Goal: Task Accomplishment & Management: Manage account settings

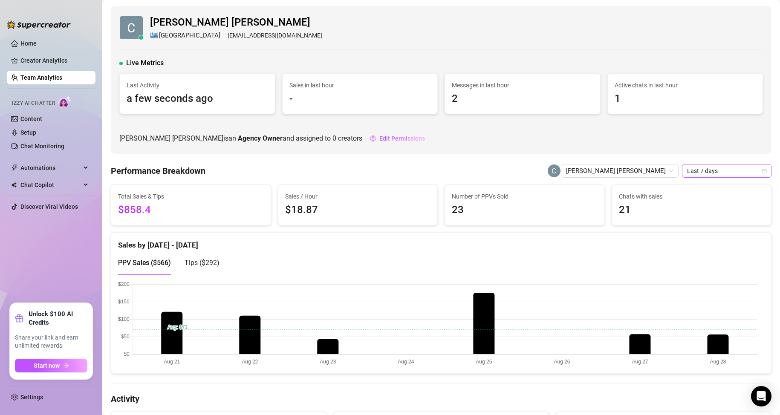
click at [699, 168] on span "Last 7 days" at bounding box center [726, 170] width 79 height 13
click at [652, 170] on span "[PERSON_NAME] [PERSON_NAME]" at bounding box center [619, 170] width 107 height 13
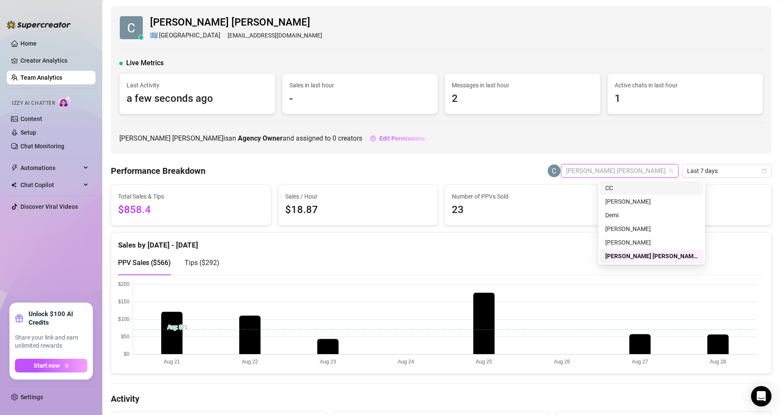
click at [37, 78] on link "Team Analytics" at bounding box center [41, 77] width 42 height 7
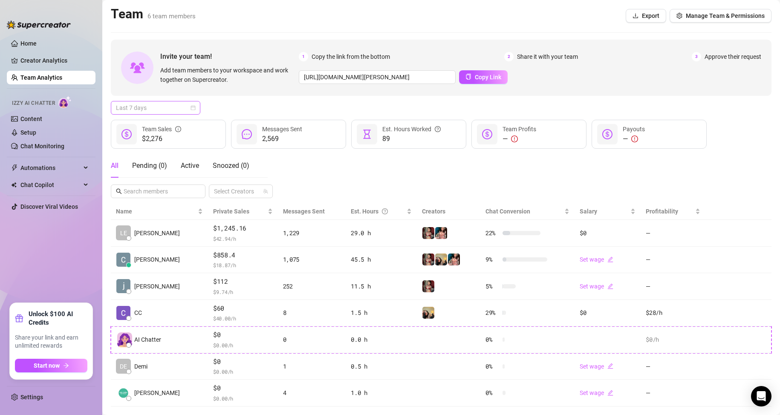
click at [158, 106] on span "Last 7 days" at bounding box center [155, 107] width 79 height 13
click at [148, 151] on div "Last 30 days" at bounding box center [156, 151] width 76 height 9
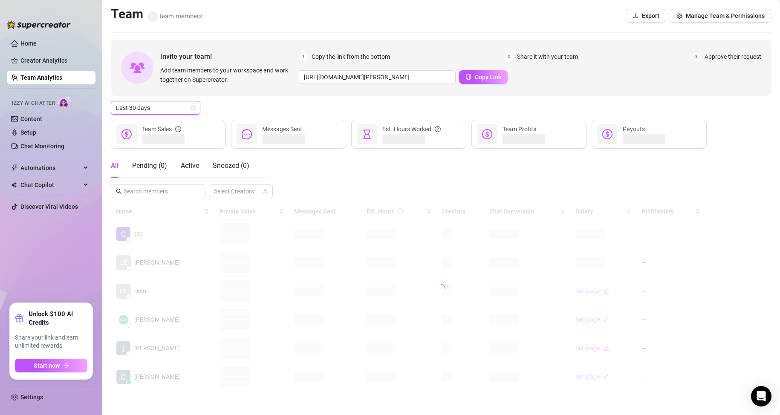
click at [192, 105] on icon "calendar" at bounding box center [192, 107] width 5 height 5
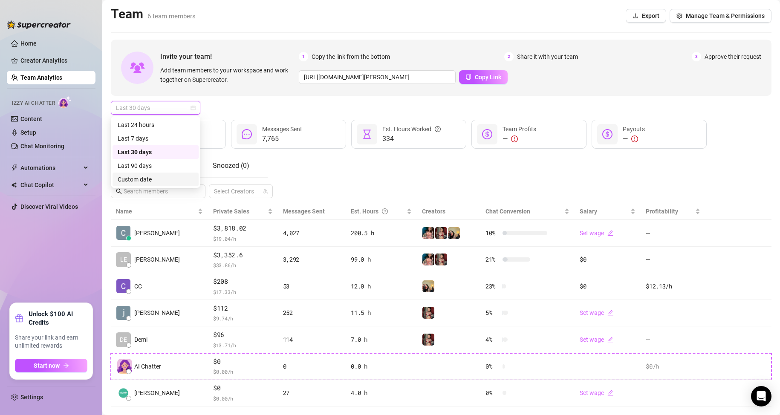
click at [147, 177] on div "Custom date" at bounding box center [156, 179] width 76 height 9
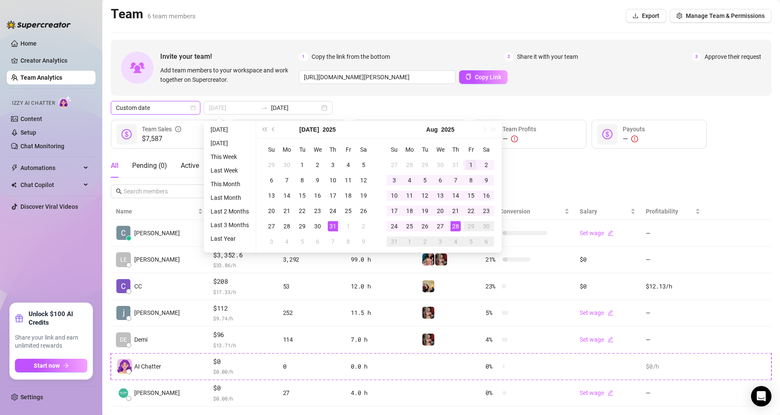
type input "[DATE]"
click at [467, 161] on div "1" at bounding box center [471, 165] width 10 height 10
type input "[DATE]"
click at [453, 225] on div "28" at bounding box center [455, 226] width 10 height 10
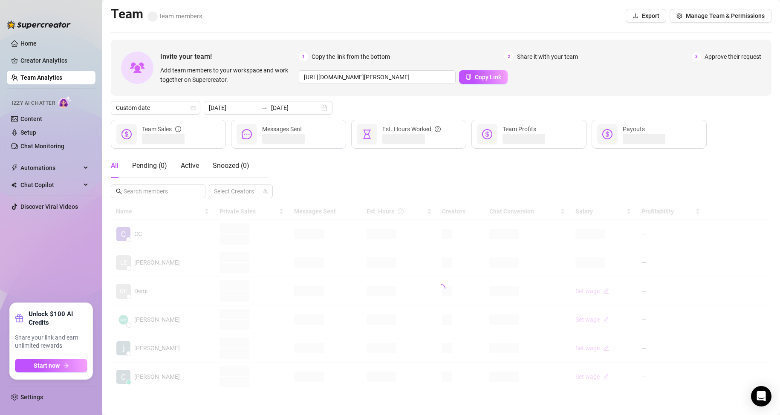
click at [528, 172] on div "All Pending ( 0 ) Active Snoozed ( 0 ) Select Creators" at bounding box center [441, 176] width 660 height 44
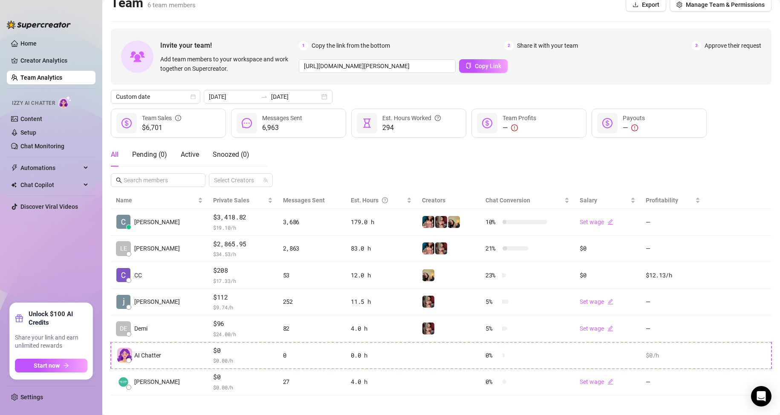
scroll to position [17, 0]
